Goal: Check status

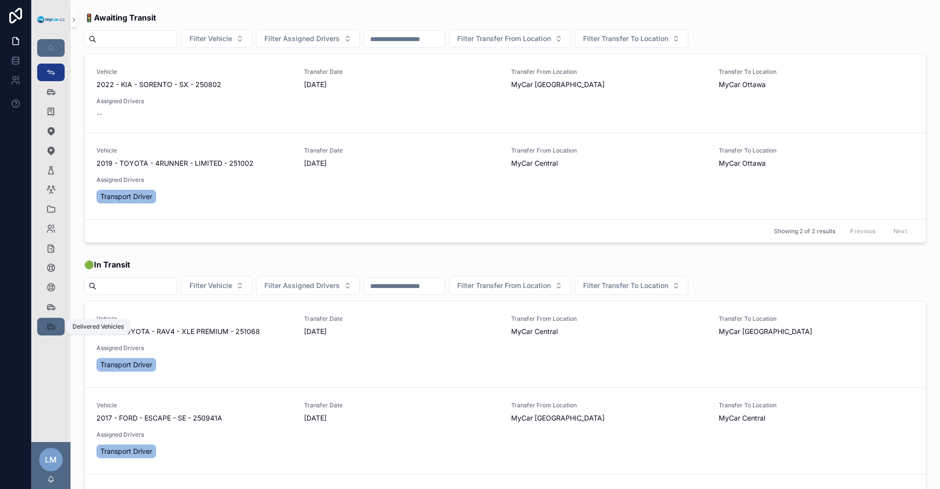
drag, startPoint x: 49, startPoint y: 327, endPoint x: 61, endPoint y: 320, distance: 13.4
click at [49, 327] on icon "scrollable content" at bounding box center [51, 327] width 10 height 10
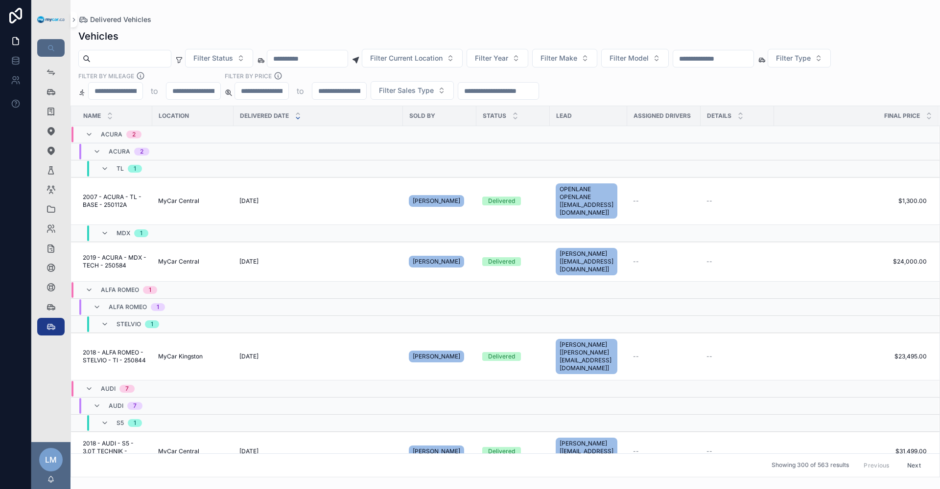
click at [753, 61] on input "scrollable content" at bounding box center [713, 59] width 80 height 14
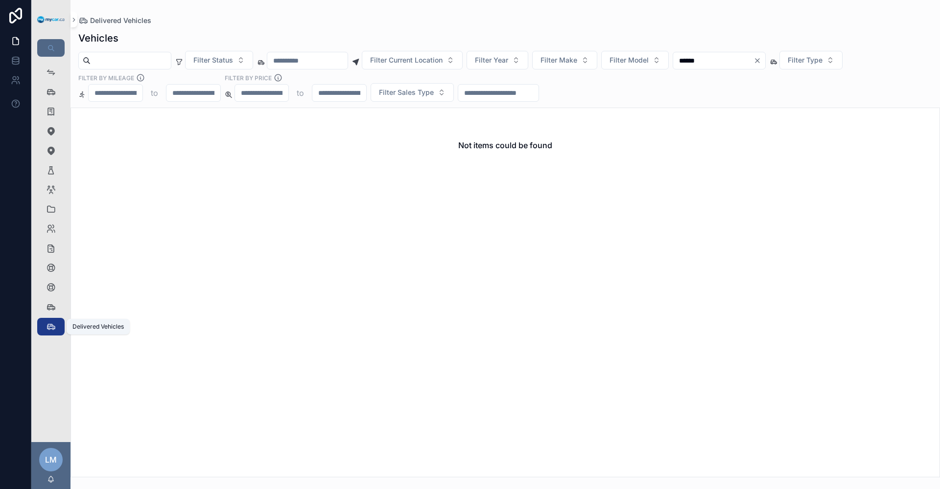
type input "******"
click at [52, 331] on icon "scrollable content" at bounding box center [51, 327] width 10 height 10
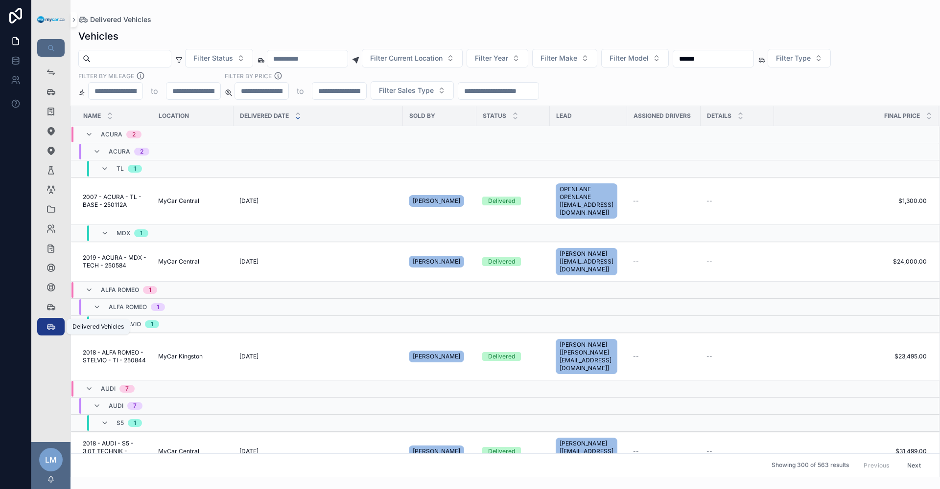
click at [52, 331] on icon "scrollable content" at bounding box center [51, 327] width 10 height 10
click at [46, 93] on div "Vehicles 379" at bounding box center [51, 92] width 16 height 16
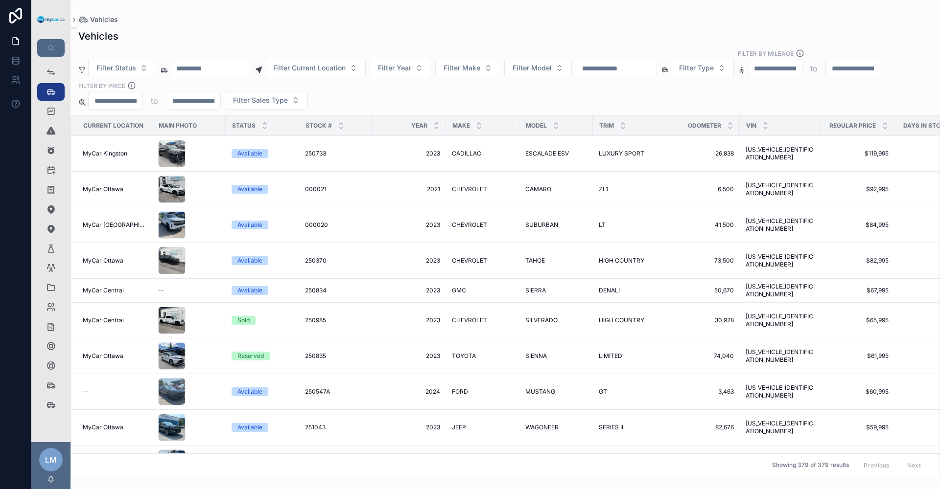
click at [650, 68] on input "scrollable content" at bounding box center [616, 69] width 80 height 14
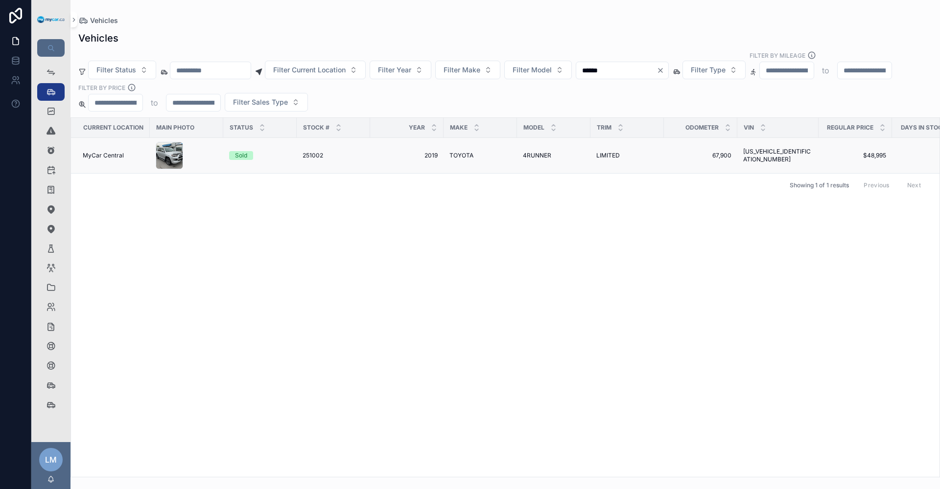
type input "******"
click at [749, 148] on span "[US_VEHICLE_IDENTIFICATION_NUMBER]" at bounding box center [777, 156] width 69 height 16
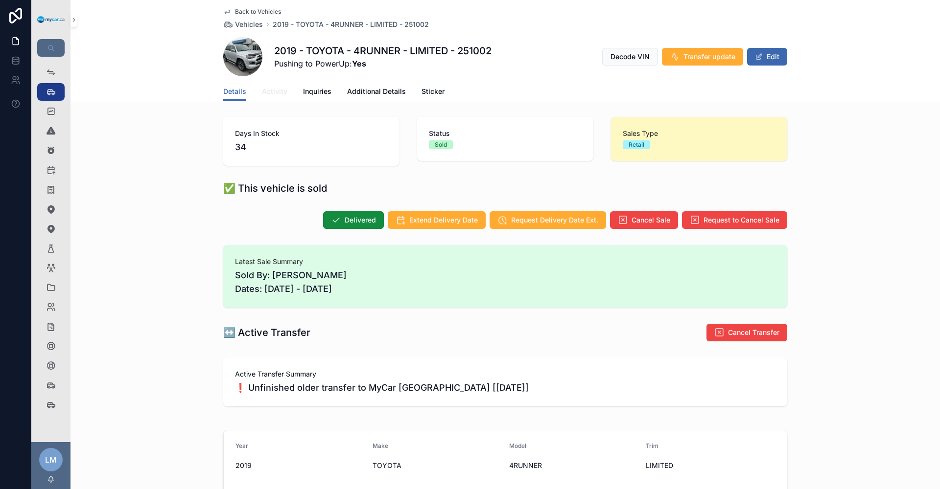
click at [269, 96] on link "Activity" at bounding box center [274, 93] width 25 height 20
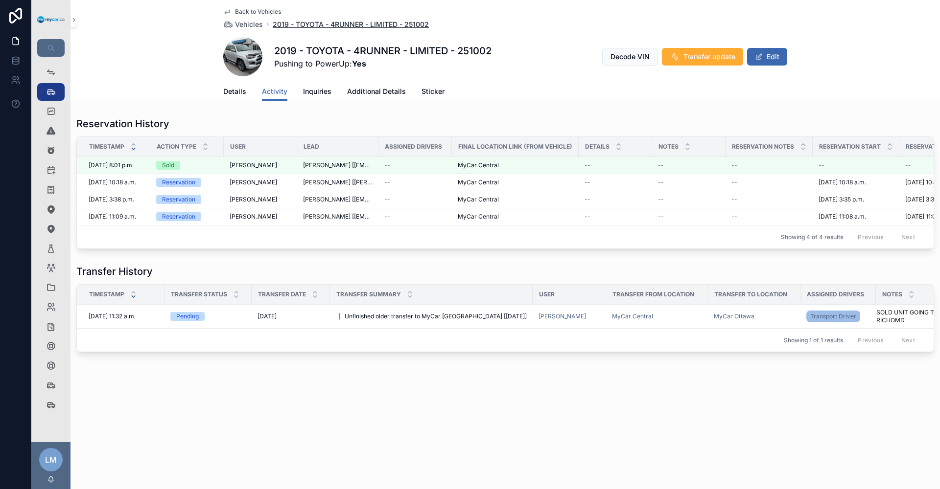
click at [332, 26] on span "2019 - TOYOTA - 4RUNNER - LIMITED - 251002" at bounding box center [351, 25] width 156 height 10
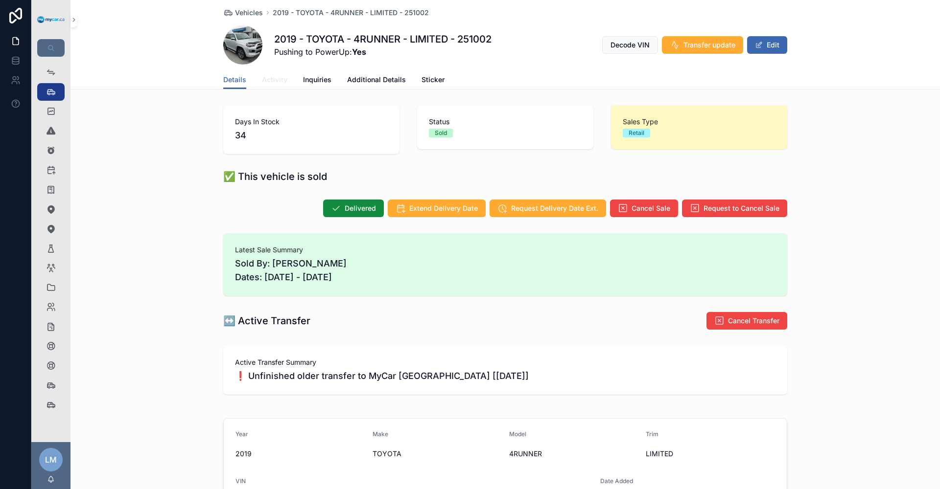
click at [269, 83] on span "Activity" at bounding box center [274, 80] width 25 height 10
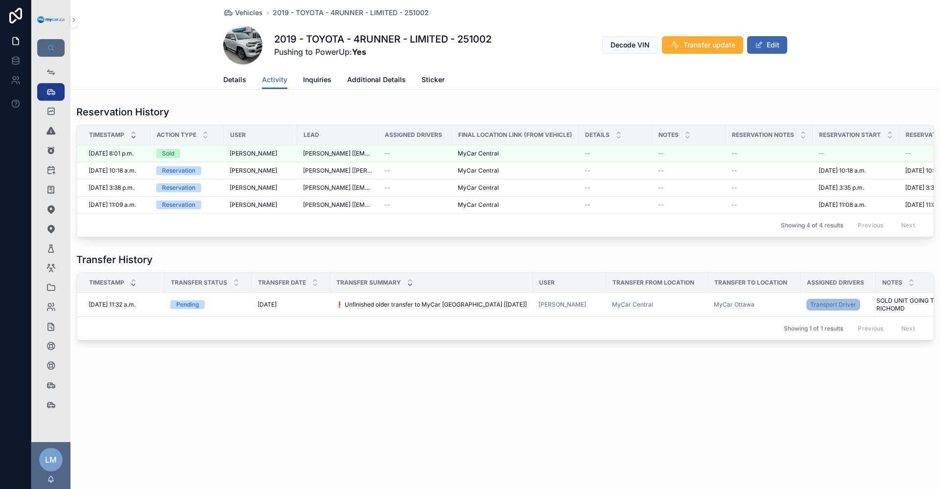
click at [412, 288] on icon "scrollable content" at bounding box center [410, 285] width 6 height 6
click at [310, 10] on span "2019 - TOYOTA - 4RUNNER - LIMITED - 251002" at bounding box center [351, 13] width 156 height 10
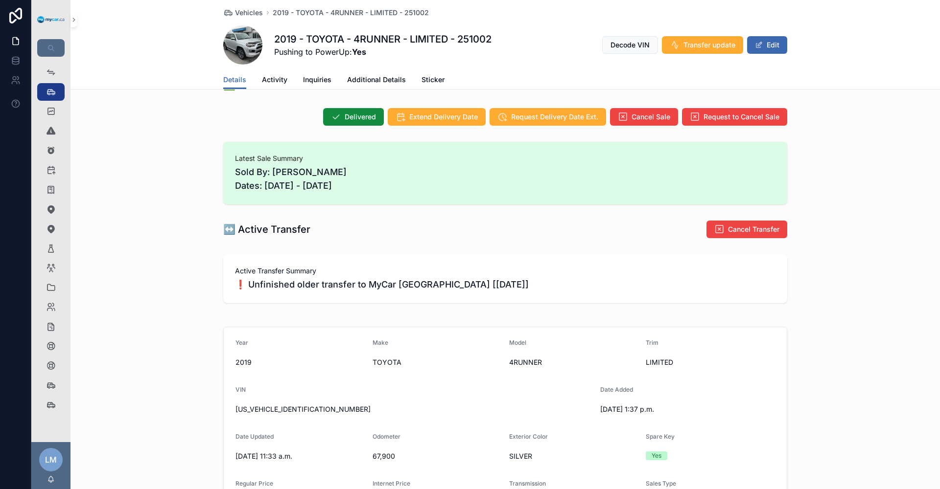
scroll to position [82, 0]
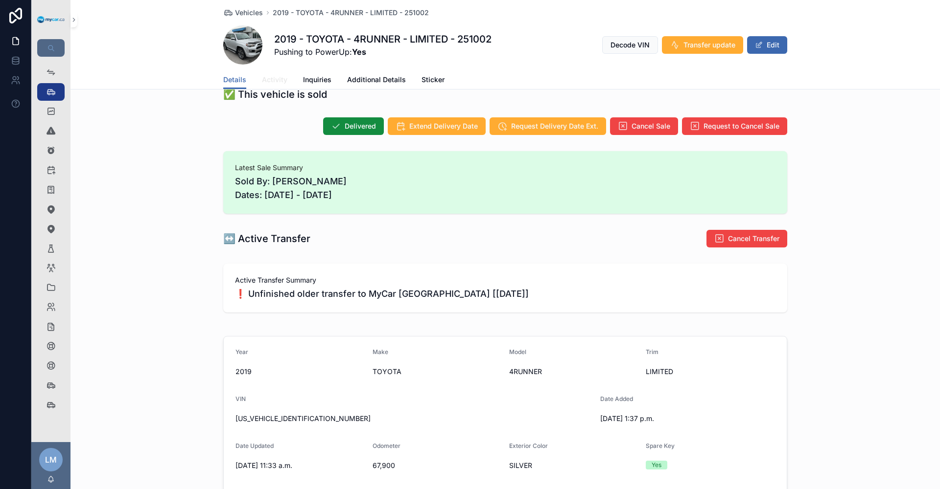
click at [269, 76] on span "Activity" at bounding box center [274, 80] width 25 height 10
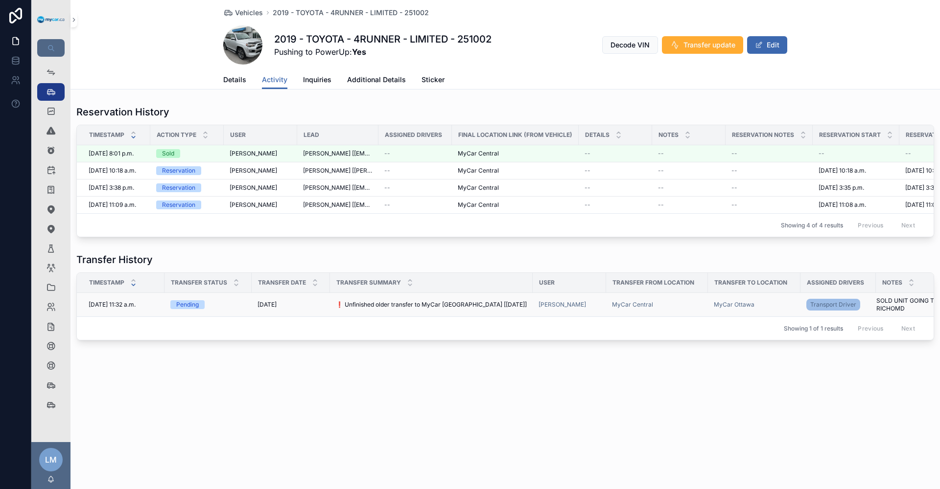
click at [487, 309] on span "❗ Unfinished older transfer to MyCar [GEOGRAPHIC_DATA] [[DATE]]" at bounding box center [431, 305] width 191 height 8
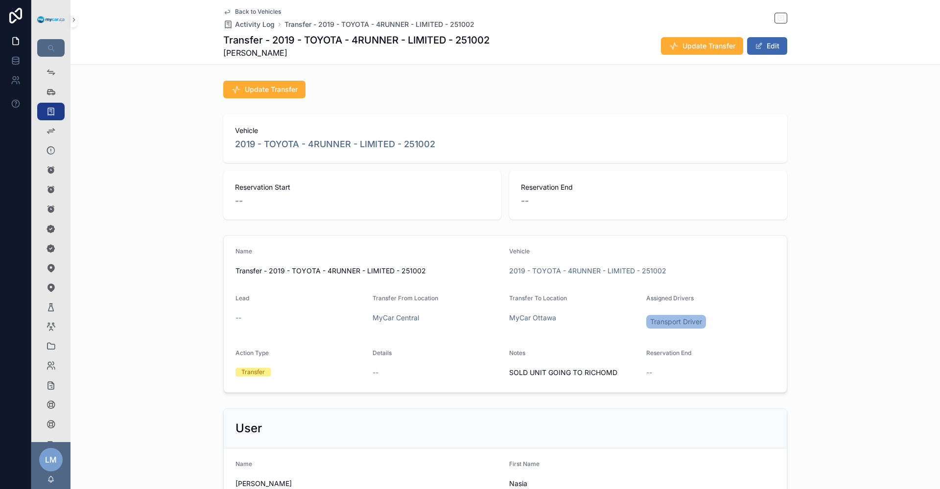
click at [256, 376] on div "Transfer" at bounding box center [252, 372] width 23 height 9
click at [354, 361] on div "Action Type" at bounding box center [299, 355] width 129 height 12
click at [772, 43] on button "Edit" at bounding box center [767, 46] width 40 height 18
